Goal: Task Accomplishment & Management: Complete application form

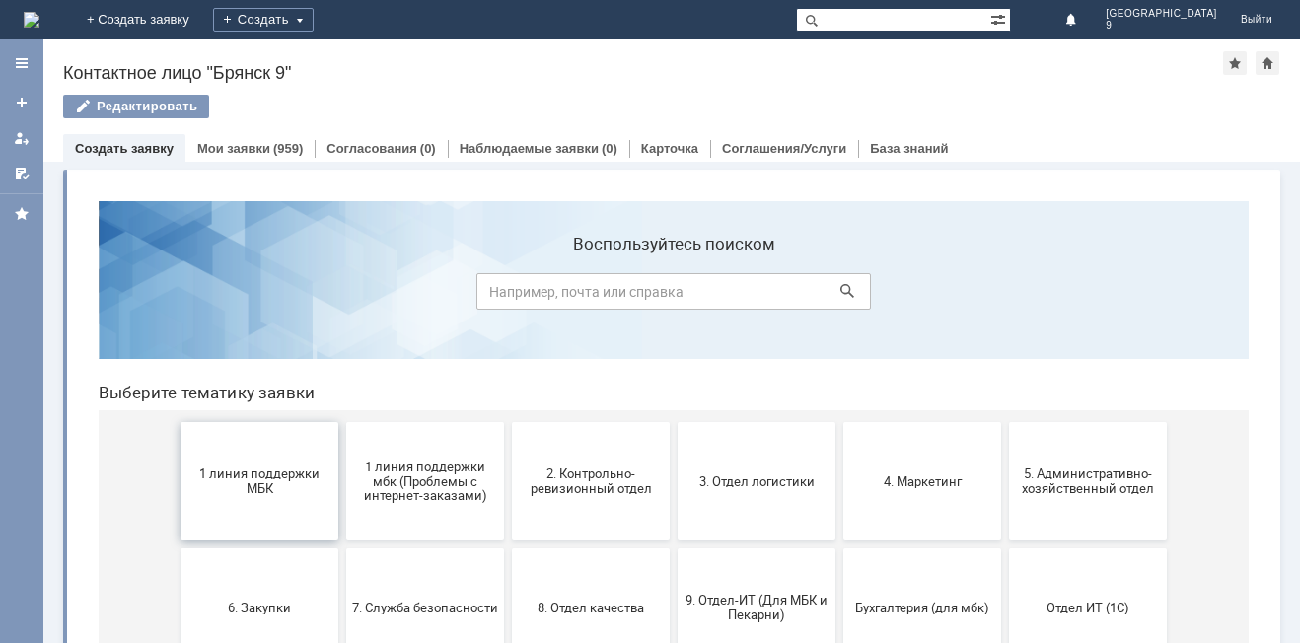
click at [269, 481] on span "1 линия поддержки МБК" at bounding box center [259, 482] width 146 height 30
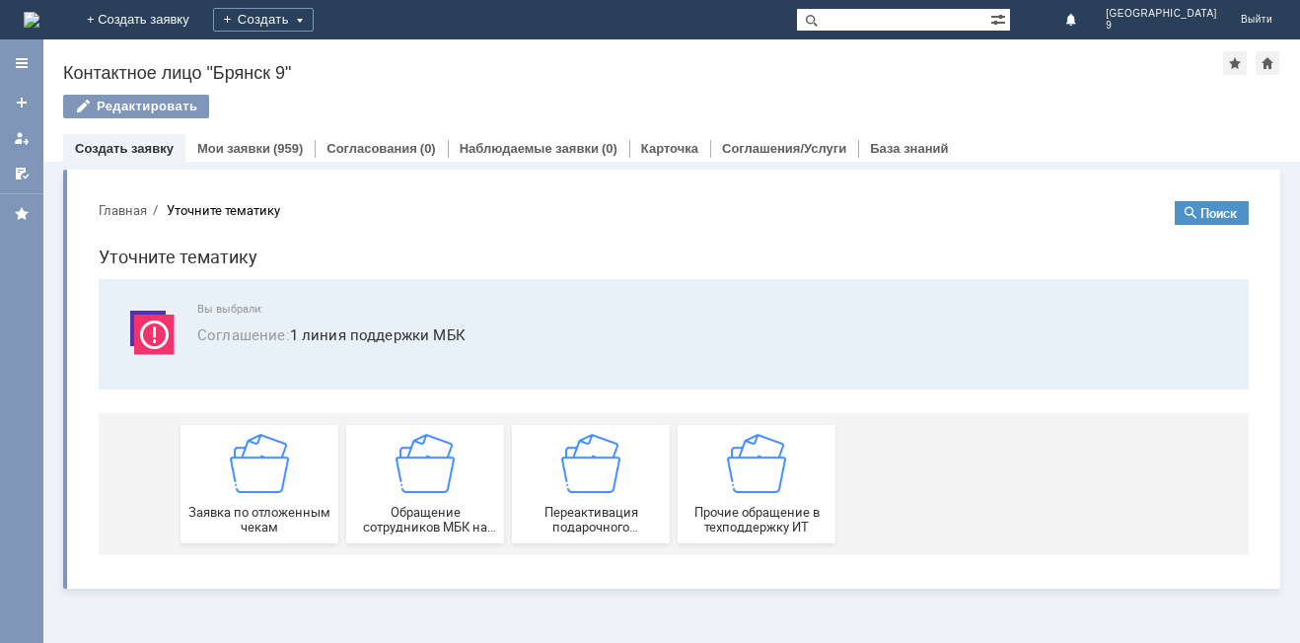
click at [269, 481] on img at bounding box center [259, 463] width 59 height 59
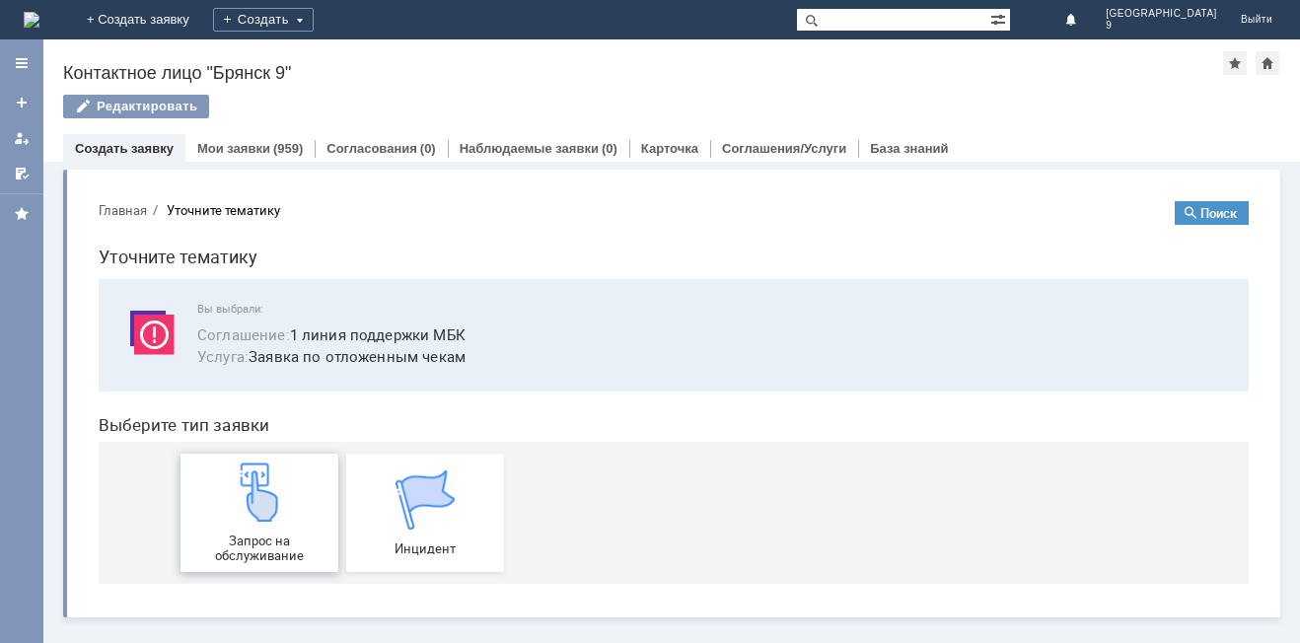
click at [264, 493] on img at bounding box center [259, 492] width 59 height 59
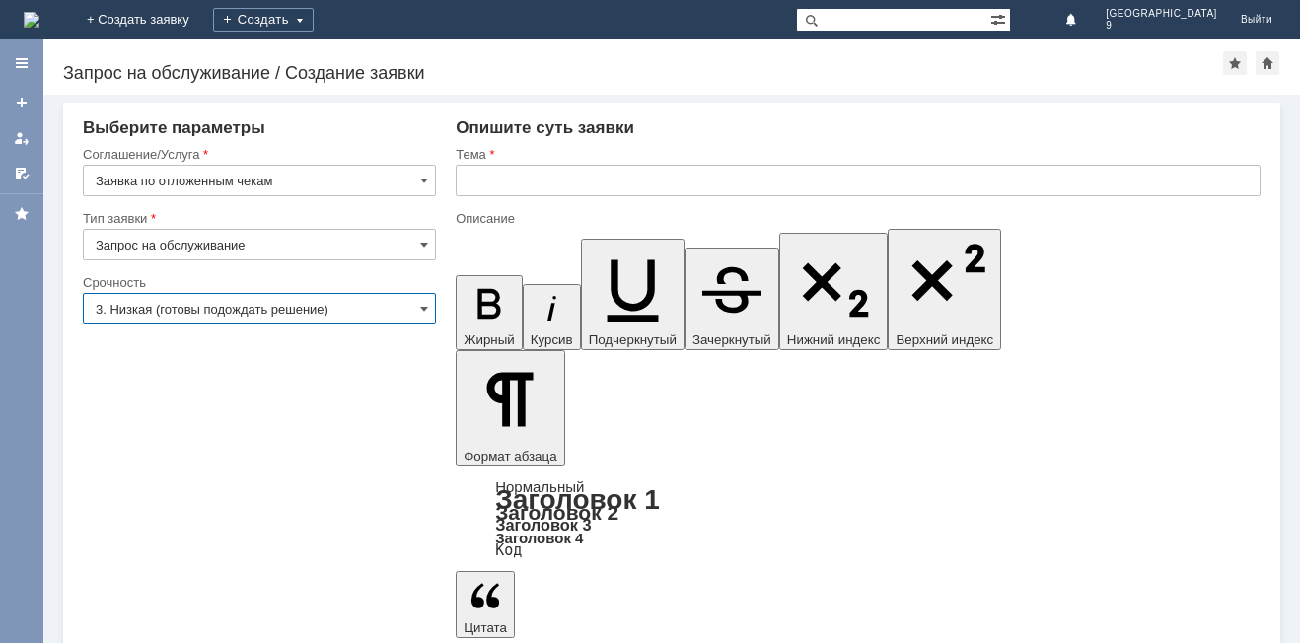
click at [367, 305] on input "3. Низкая (готовы подождать решение)" at bounding box center [259, 309] width 353 height 32
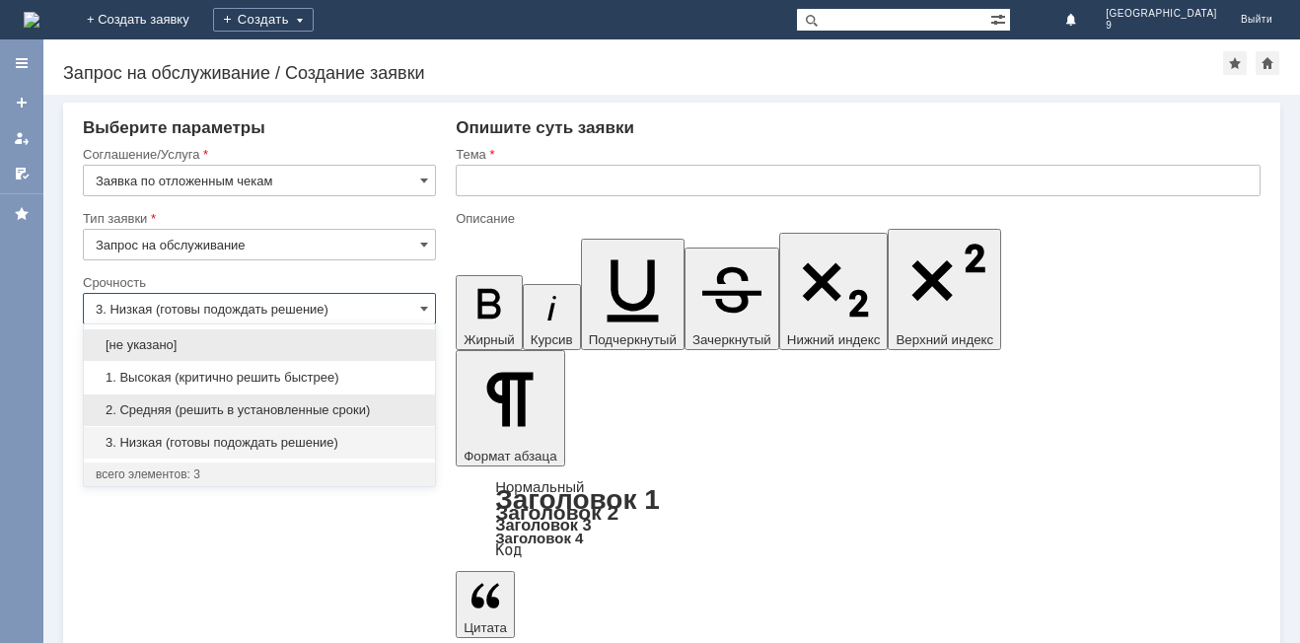
click at [246, 411] on span "2. Средняя (решить в установленные сроки)" at bounding box center [259, 410] width 327 height 16
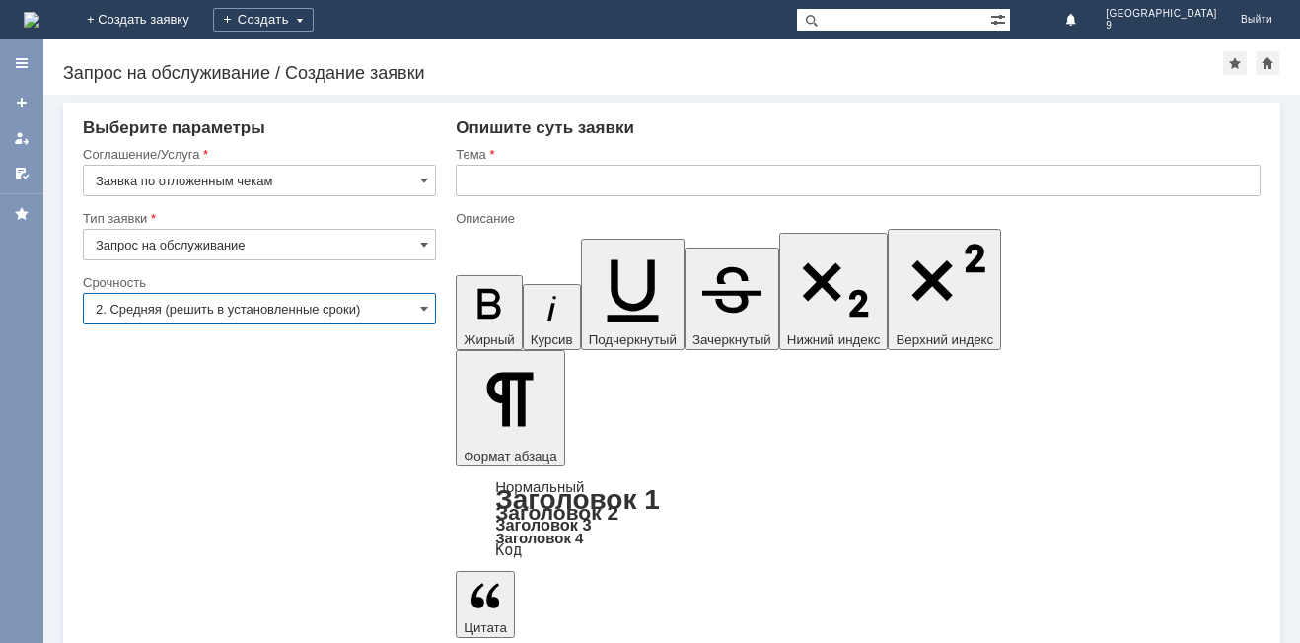
type input "2. Средняя (решить в установленные сроки)"
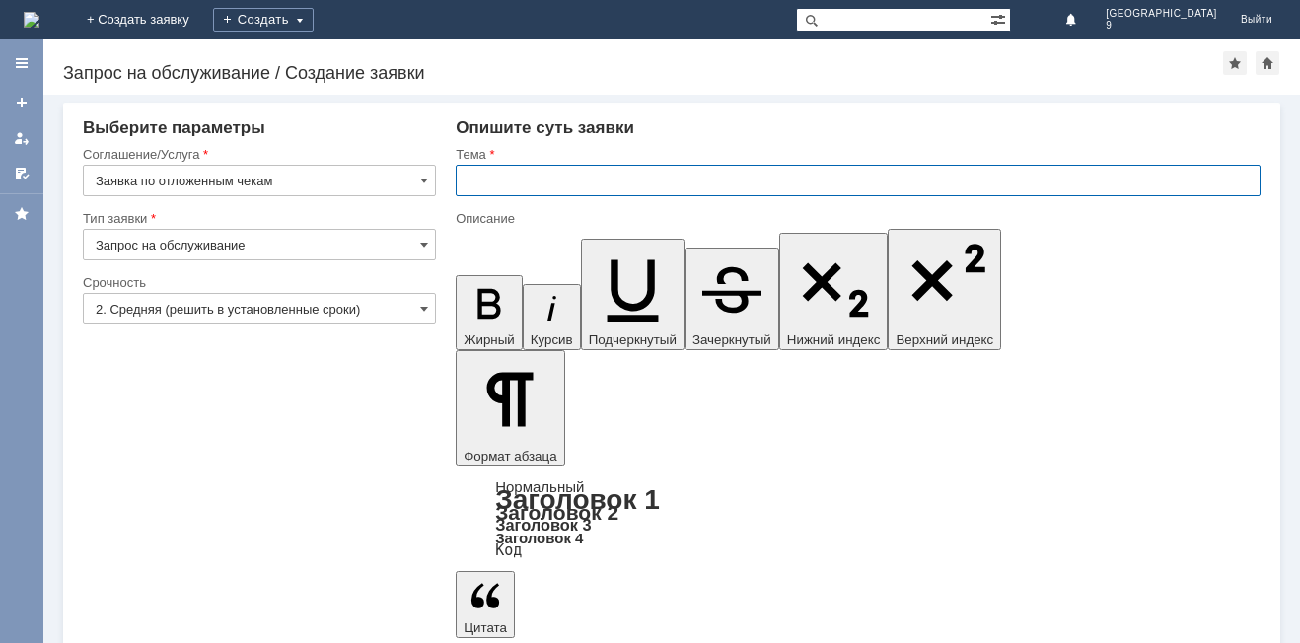
click at [657, 173] on input "text" at bounding box center [858, 181] width 805 height 32
click at [543, 176] on input "отложенные чек [DATE]" at bounding box center [858, 181] width 805 height 32
type input "отложенный чек [DATE]"
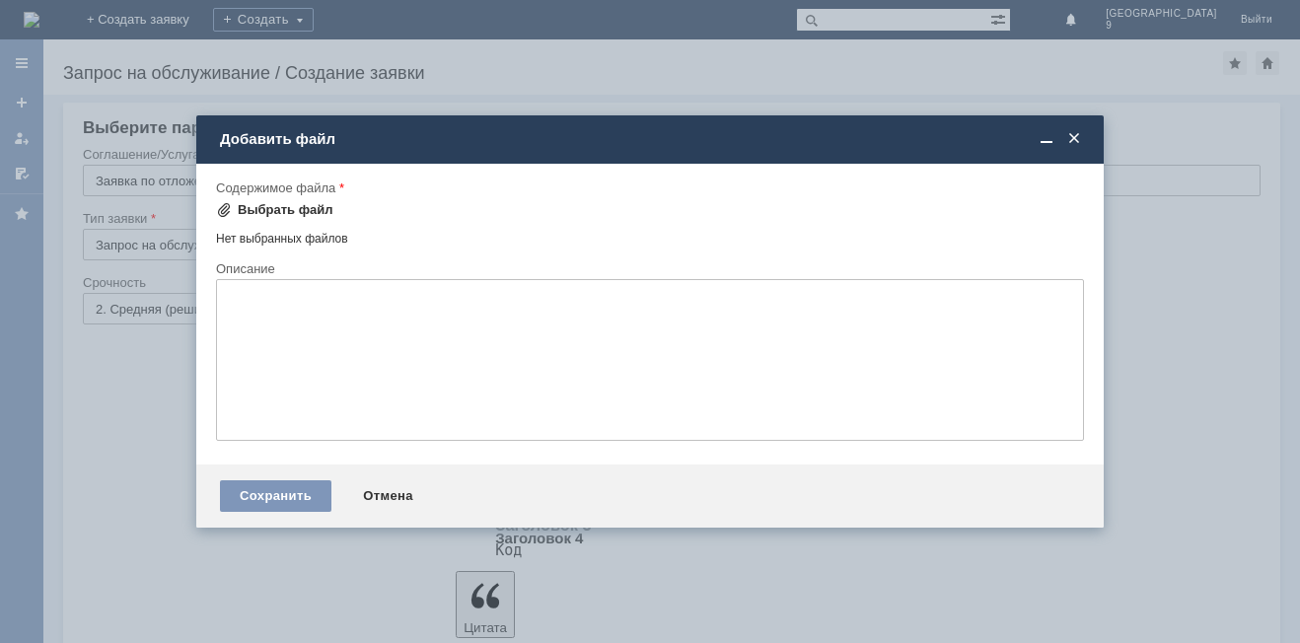
click at [254, 211] on div "Выбрать файл" at bounding box center [286, 210] width 96 height 16
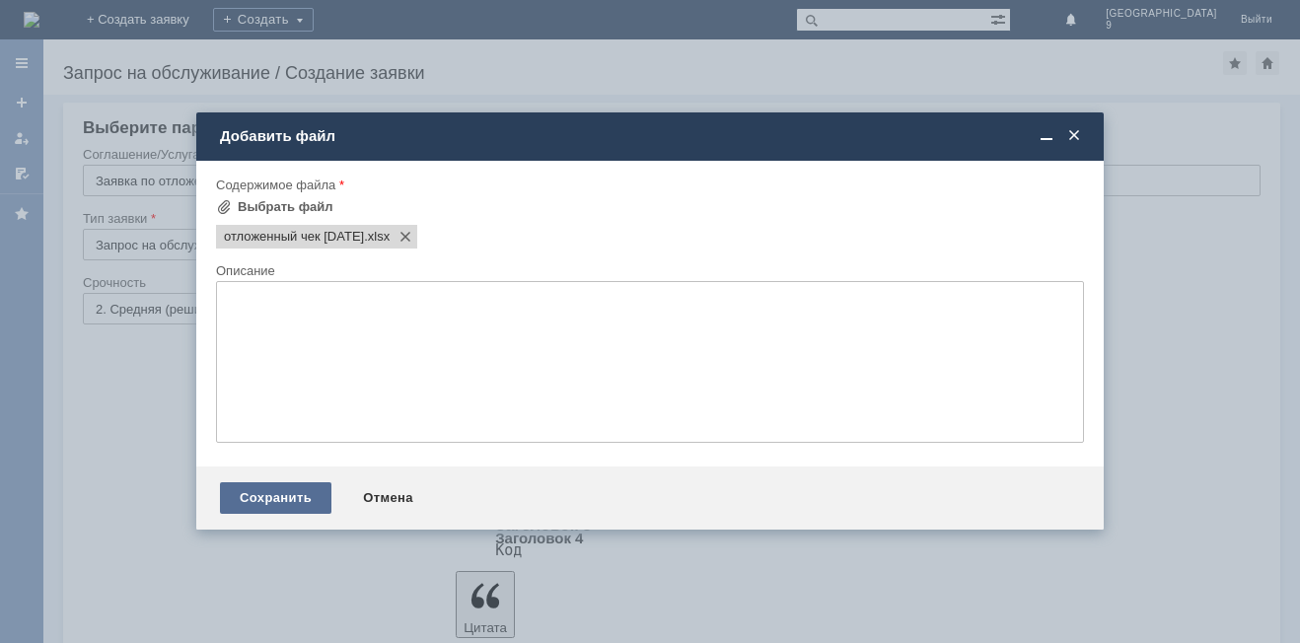
click at [278, 501] on div "Сохранить" at bounding box center [275, 498] width 111 height 32
